Goal: Task Accomplishment & Management: Use online tool/utility

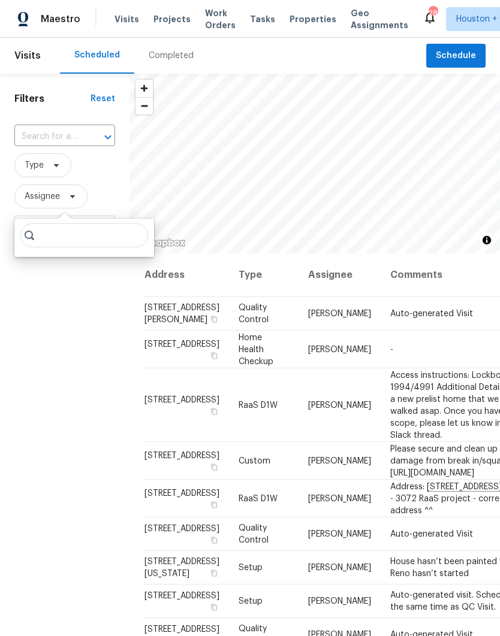
scroll to position [0, 113]
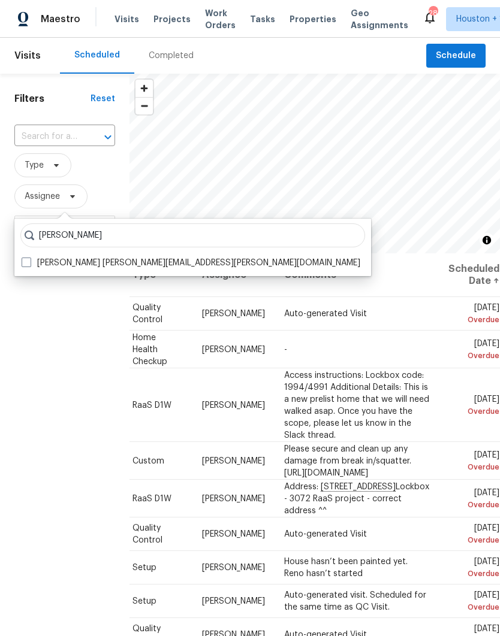
type input "[PERSON_NAME]"
click at [23, 268] on label "[PERSON_NAME] [PERSON_NAME][EMAIL_ADDRESS][PERSON_NAME][DOMAIN_NAME]" at bounding box center [191, 263] width 339 height 12
click at [23, 265] on input "[PERSON_NAME] [PERSON_NAME][EMAIL_ADDRESS][PERSON_NAME][DOMAIN_NAME]" at bounding box center [26, 261] width 8 height 8
checkbox input "true"
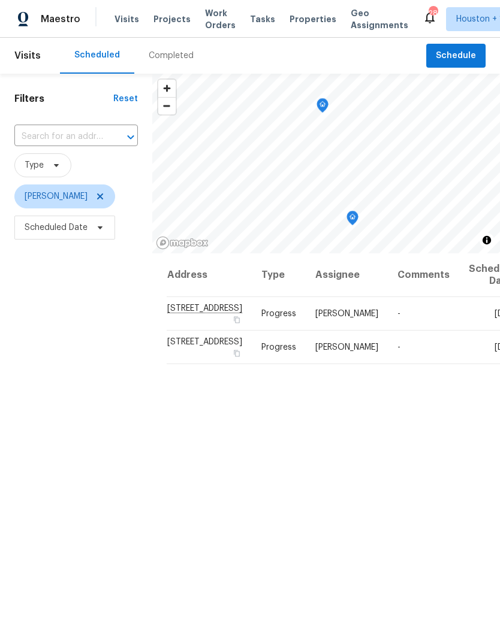
click at [158, 62] on div "Completed" at bounding box center [171, 56] width 74 height 36
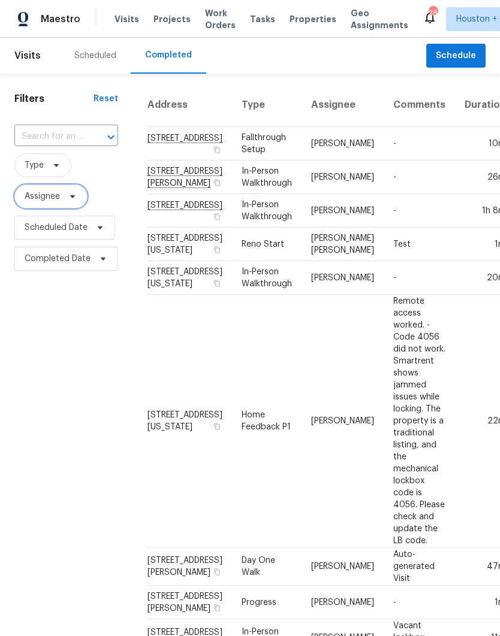
click at [34, 201] on span "Assignee" at bounding box center [42, 197] width 35 height 12
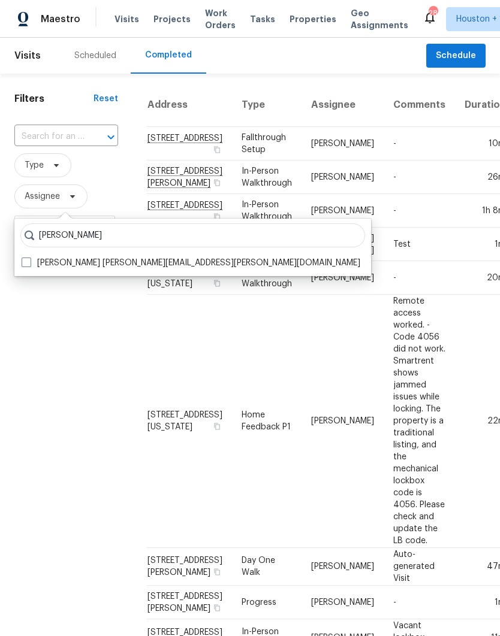
type input "[PERSON_NAME]"
click at [23, 268] on label "[PERSON_NAME] [PERSON_NAME][EMAIL_ADDRESS][PERSON_NAME][DOMAIN_NAME]" at bounding box center [191, 263] width 339 height 12
click at [23, 265] on input "[PERSON_NAME] [PERSON_NAME][EMAIL_ADDRESS][PERSON_NAME][DOMAIN_NAME]" at bounding box center [26, 261] width 8 height 8
checkbox input "true"
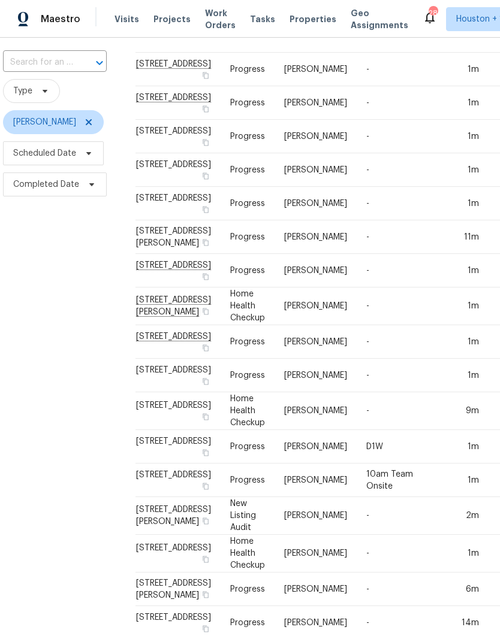
scroll to position [75, 11]
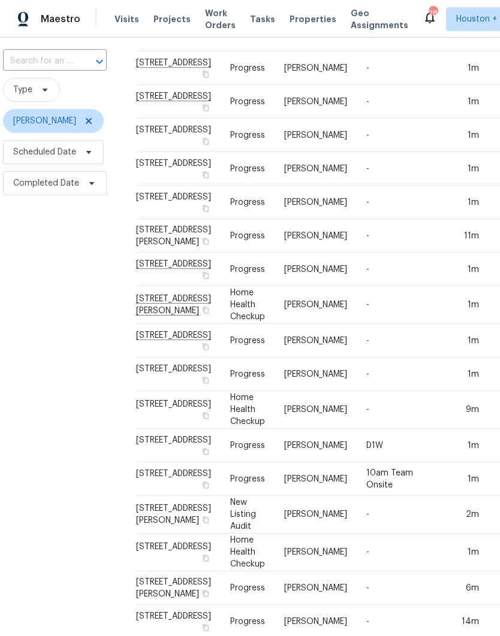
click at [359, 186] on td "-" at bounding box center [392, 169] width 71 height 34
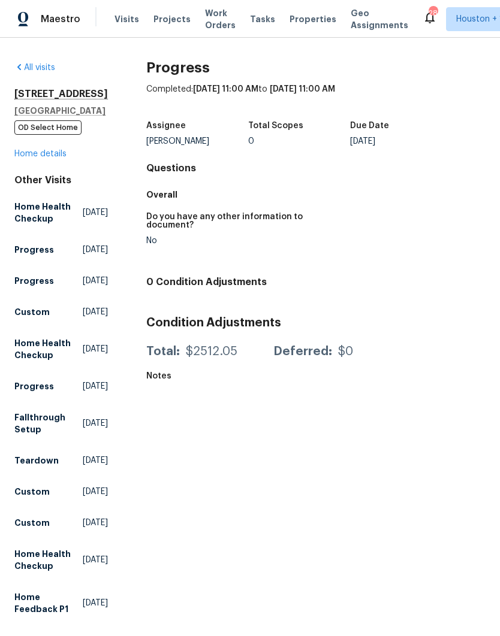
click at [22, 157] on link "Home details" at bounding box center [40, 154] width 52 height 8
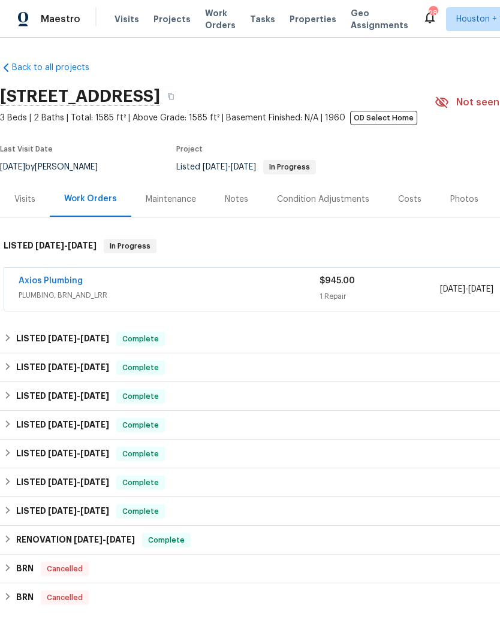
click at [232, 189] on div "Notes" at bounding box center [236, 199] width 52 height 35
click at [128, 24] on span "Visits" at bounding box center [126, 19] width 25 height 12
